Goal: Understand process/instructions: Learn about a topic

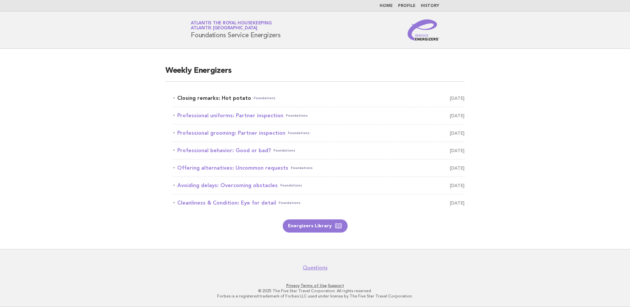
drag, startPoint x: 0, startPoint y: 0, endPoint x: 236, endPoint y: 97, distance: 254.9
click at [236, 97] on link "Closing remarks: Hot potato Foundations [DATE]" at bounding box center [318, 98] width 291 height 9
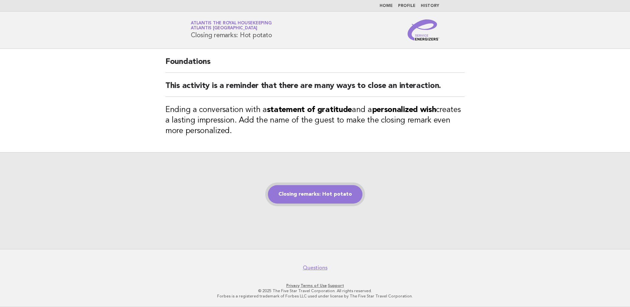
click at [303, 192] on link "Closing remarks: Hot potato" at bounding box center [315, 194] width 95 height 18
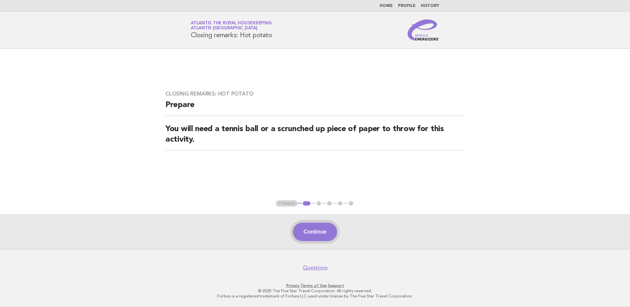
click at [318, 231] on button "Continue" at bounding box center [315, 232] width 44 height 18
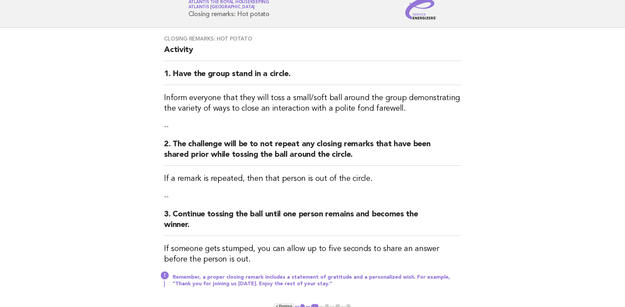
scroll to position [33, 0]
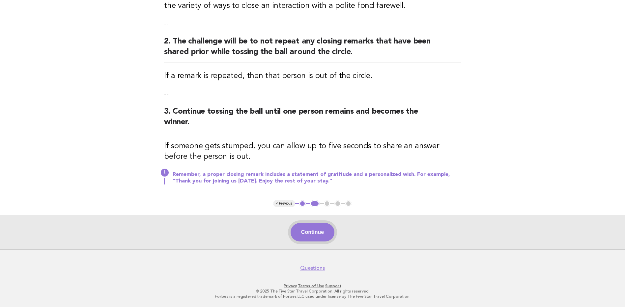
click at [309, 229] on button "Continue" at bounding box center [312, 232] width 44 height 18
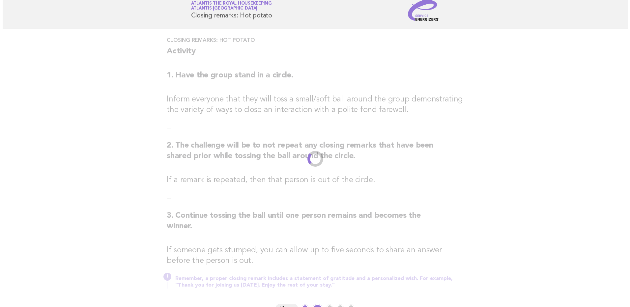
scroll to position [0, 0]
